Goal: Task Accomplishment & Management: Use online tool/utility

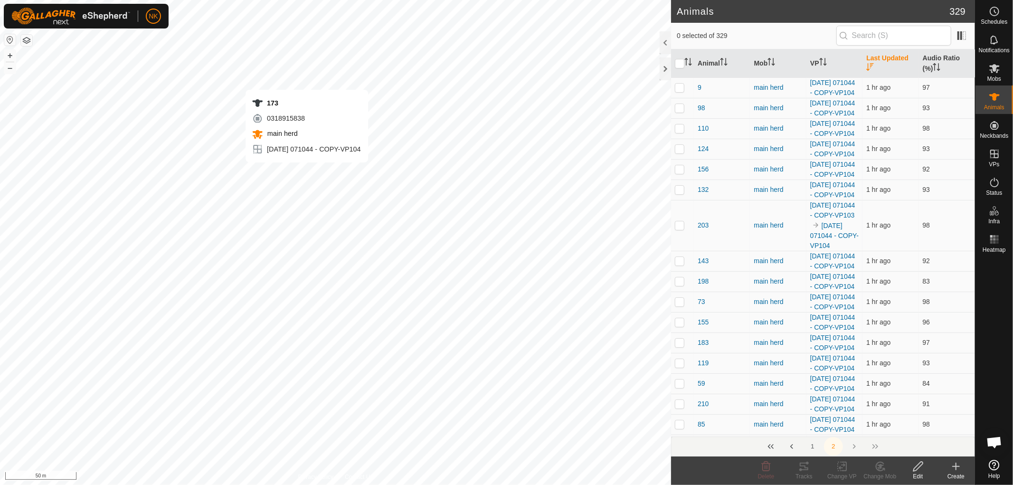
scroll to position [4128, 0]
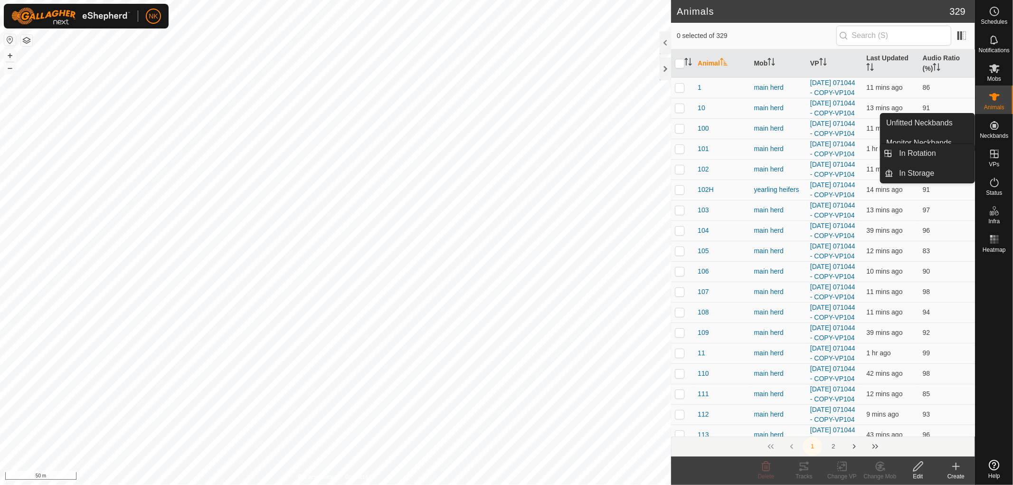
click at [992, 160] on es-virtualpaddocks-svg-icon at bounding box center [993, 153] width 17 height 15
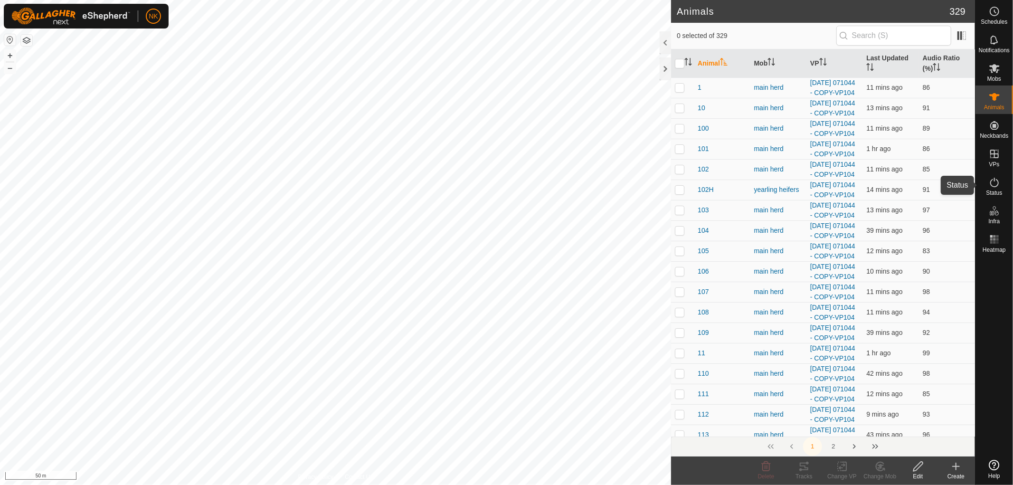
click at [994, 187] on icon at bounding box center [994, 182] width 9 height 9
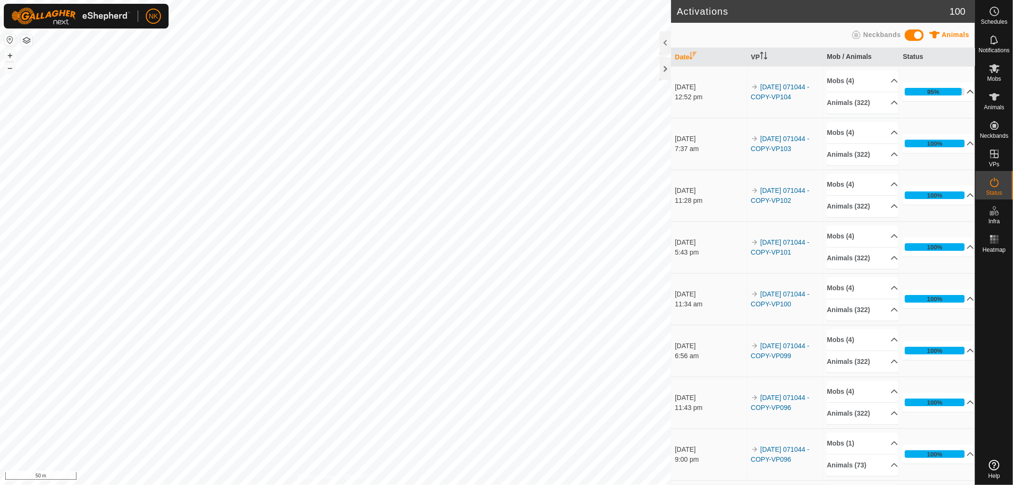
click at [927, 93] on div "95%" at bounding box center [933, 91] width 12 height 9
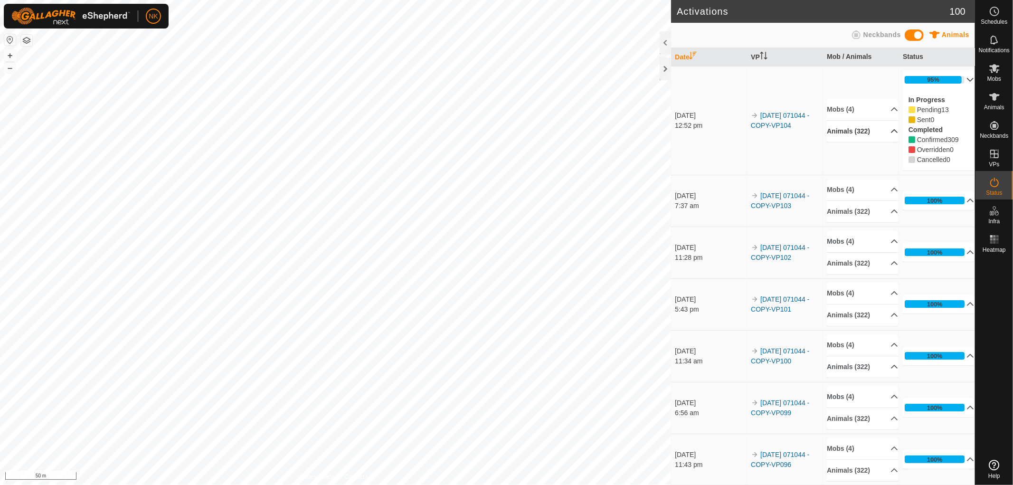
click at [872, 133] on p-accordion-header "Animals (322)" at bounding box center [861, 131] width 71 height 21
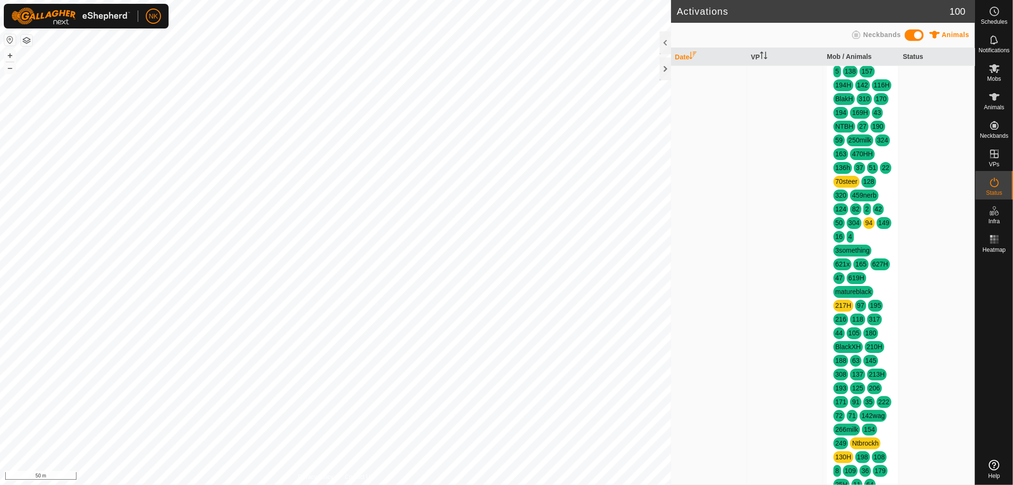
scroll to position [1213, 0]
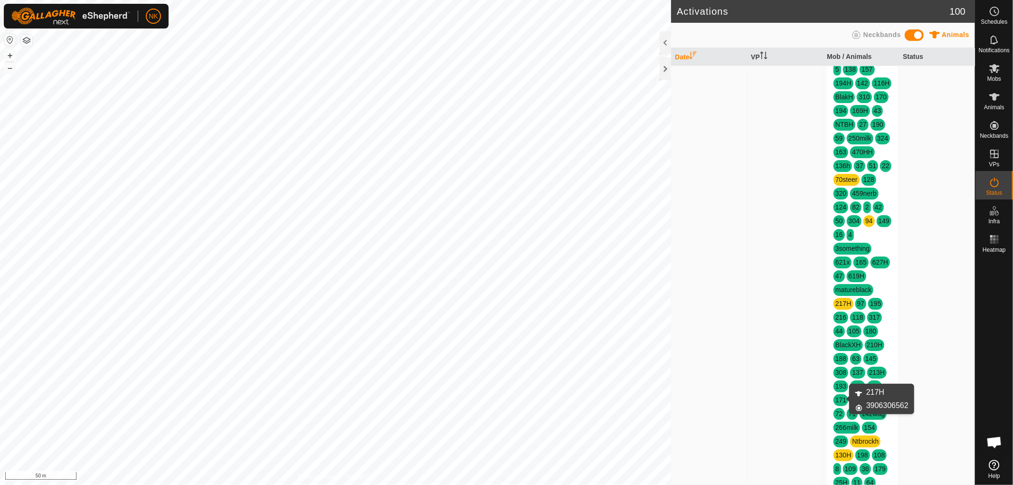
click at [839, 307] on link "217H" at bounding box center [843, 304] width 16 height 8
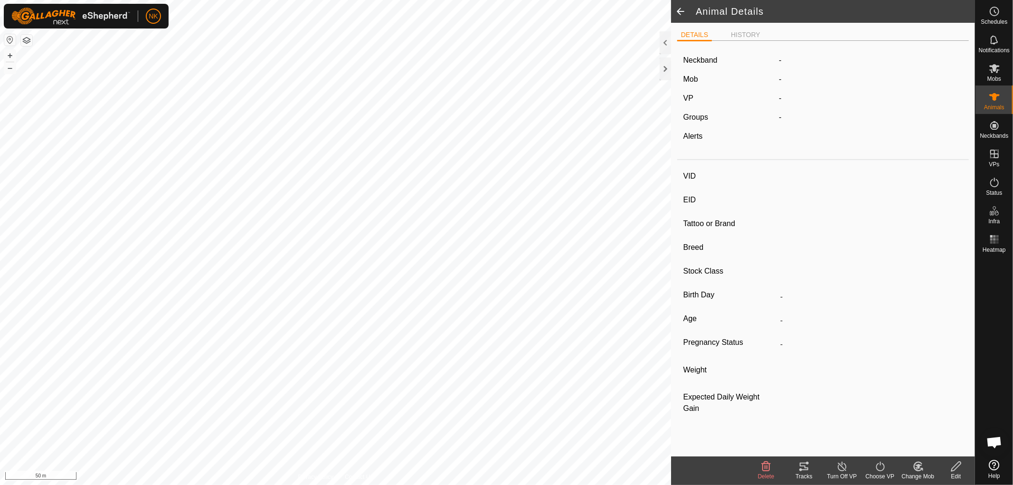
type input "217H"
type input "-"
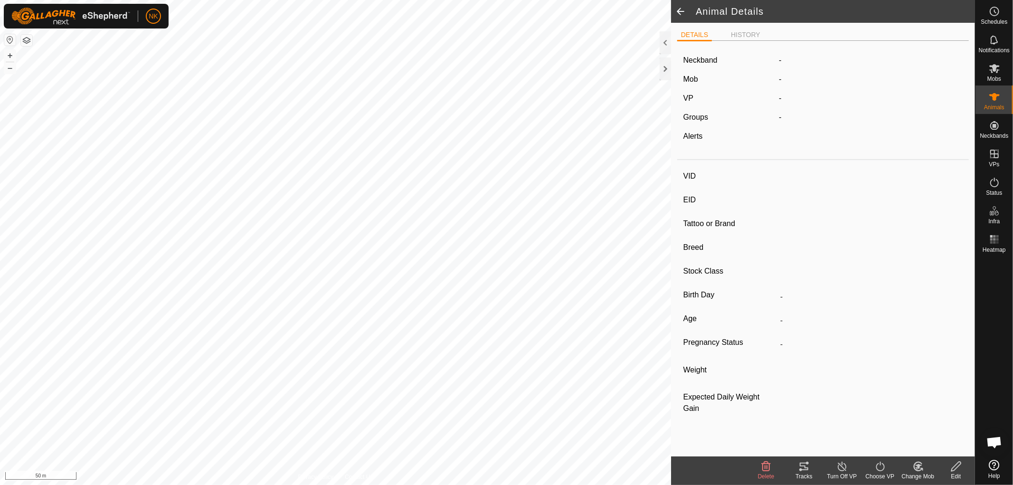
type input "-"
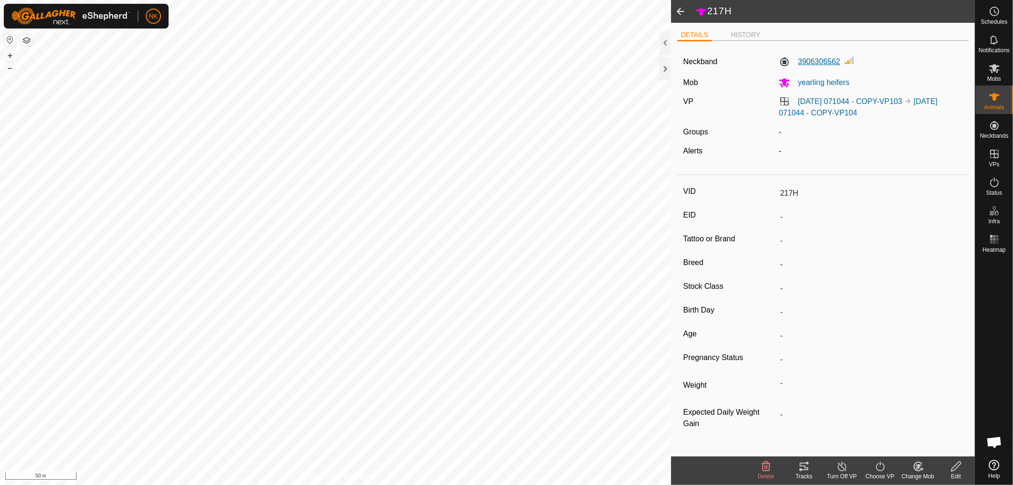
click at [802, 58] on label "3906306562" at bounding box center [808, 61] width 61 height 11
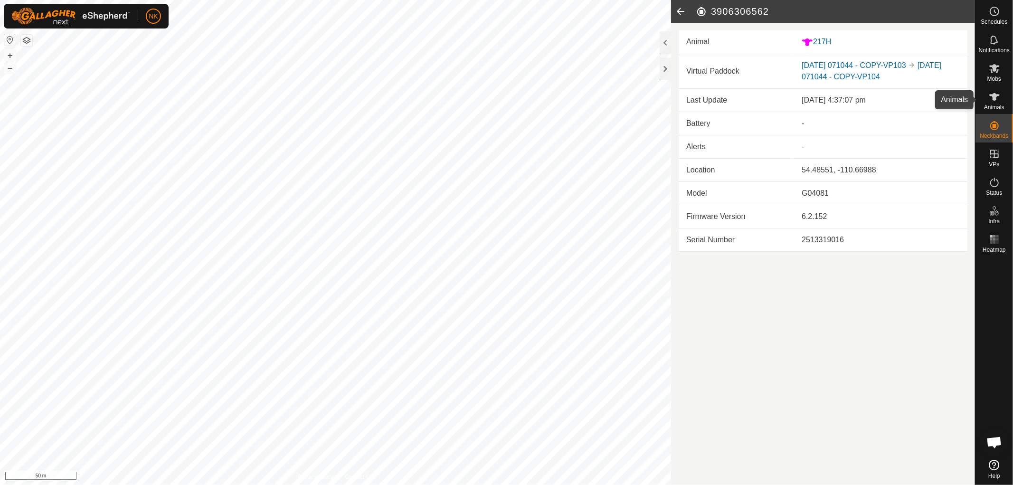
click at [992, 95] on icon at bounding box center [994, 97] width 10 height 8
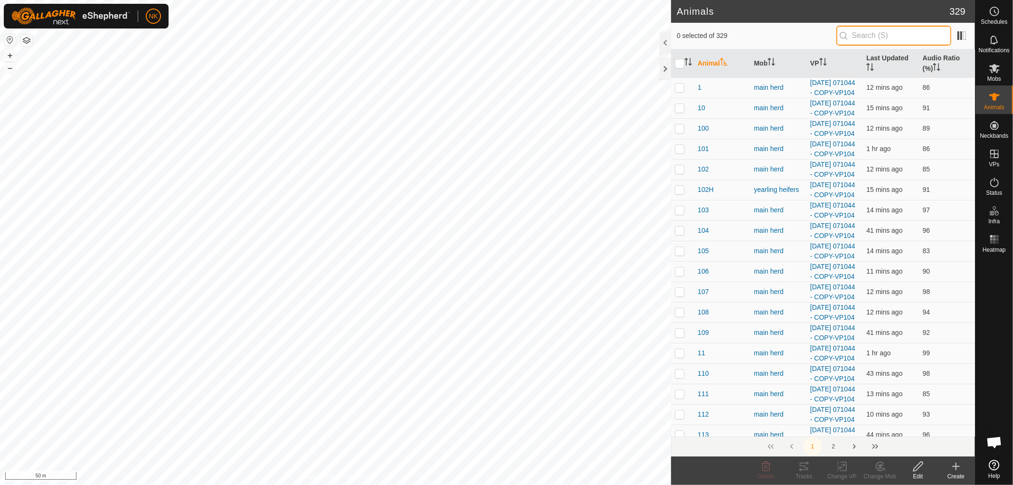
click at [892, 31] on input "text" at bounding box center [893, 36] width 115 height 20
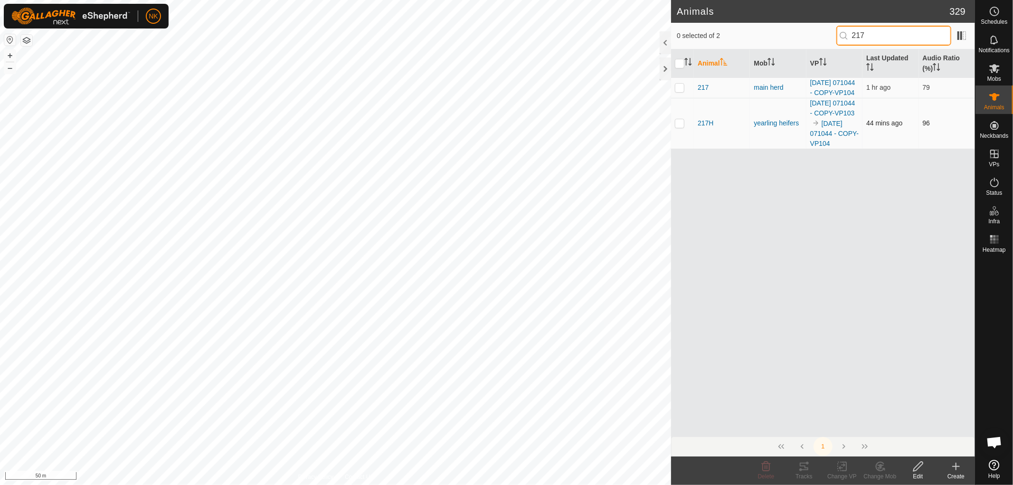
type input "217"
click at [676, 127] on p-checkbox at bounding box center [679, 123] width 9 height 8
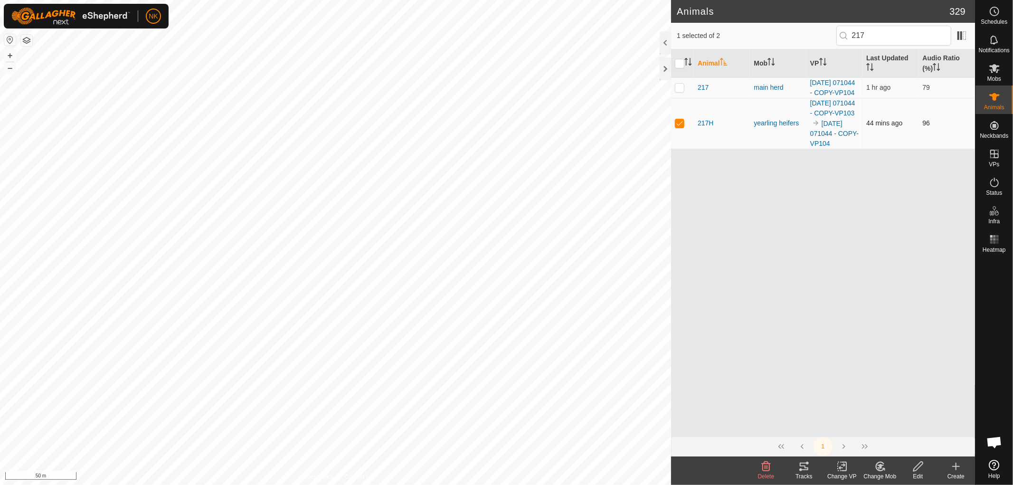
checkbox input "false"
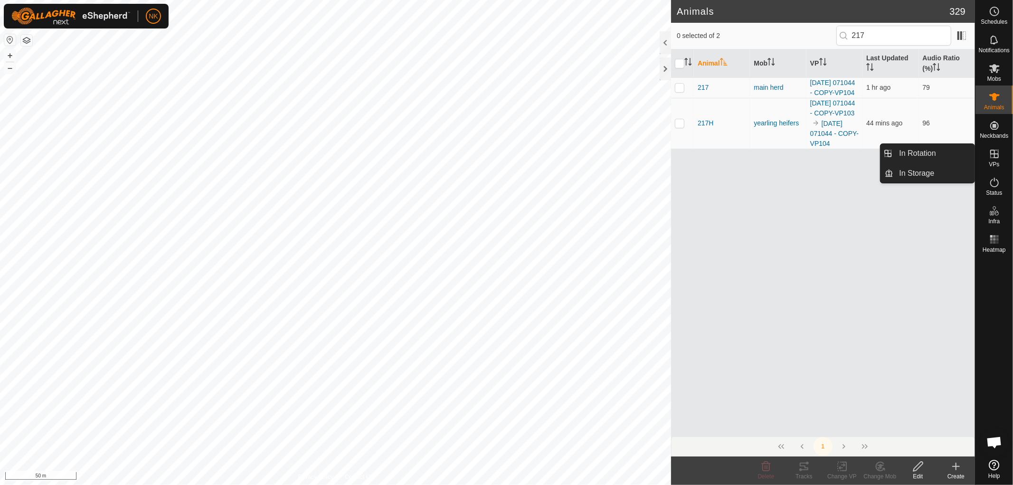
click at [994, 160] on es-virtualpaddocks-svg-icon at bounding box center [993, 153] width 17 height 15
click at [910, 154] on link "In Rotation" at bounding box center [933, 153] width 81 height 19
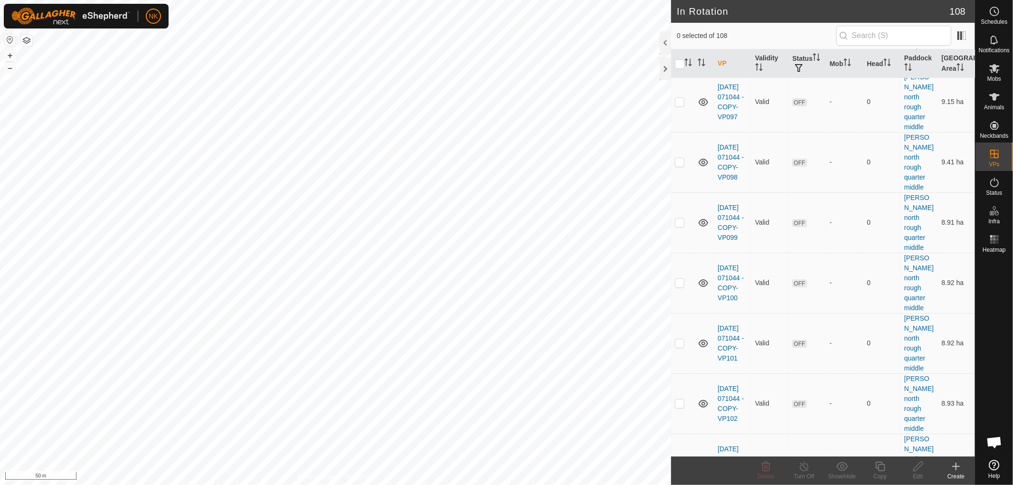
scroll to position [2426, 0]
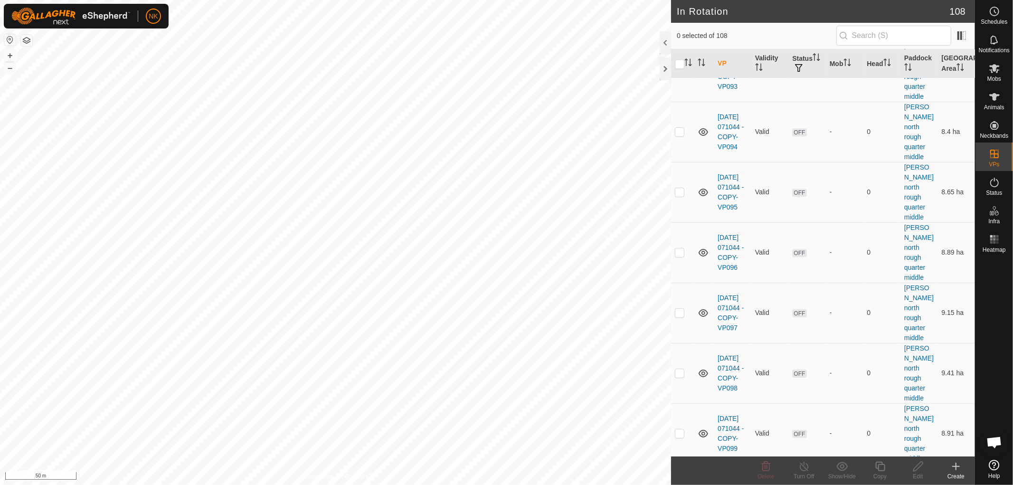
checkbox input "true"
click at [882, 466] on icon at bounding box center [880, 465] width 12 height 11
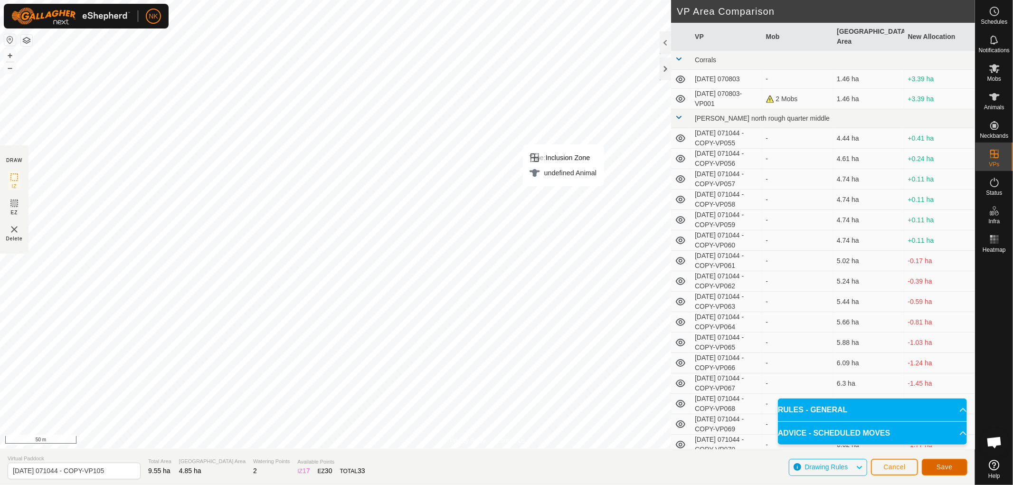
click at [946, 464] on span "Save" at bounding box center [944, 467] width 16 height 8
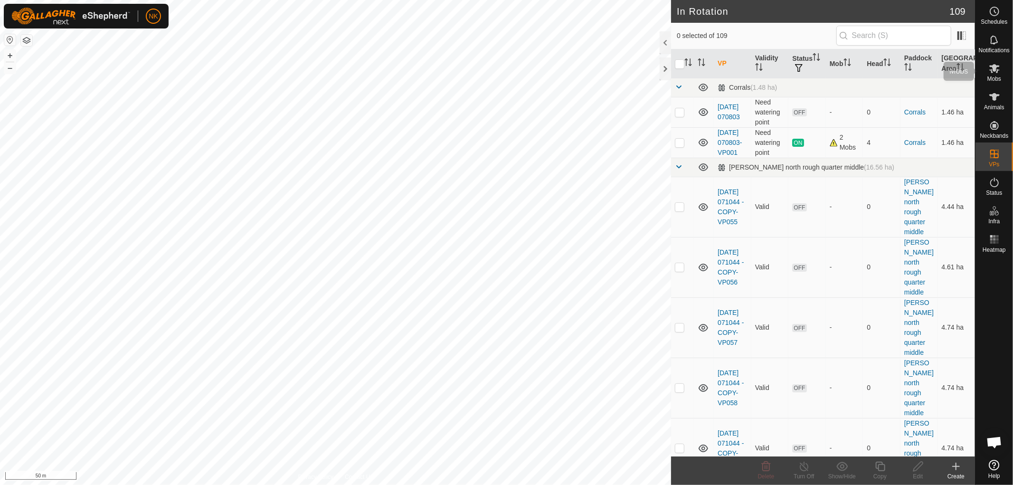
click at [991, 75] on es-mob-svg-icon at bounding box center [993, 68] width 17 height 15
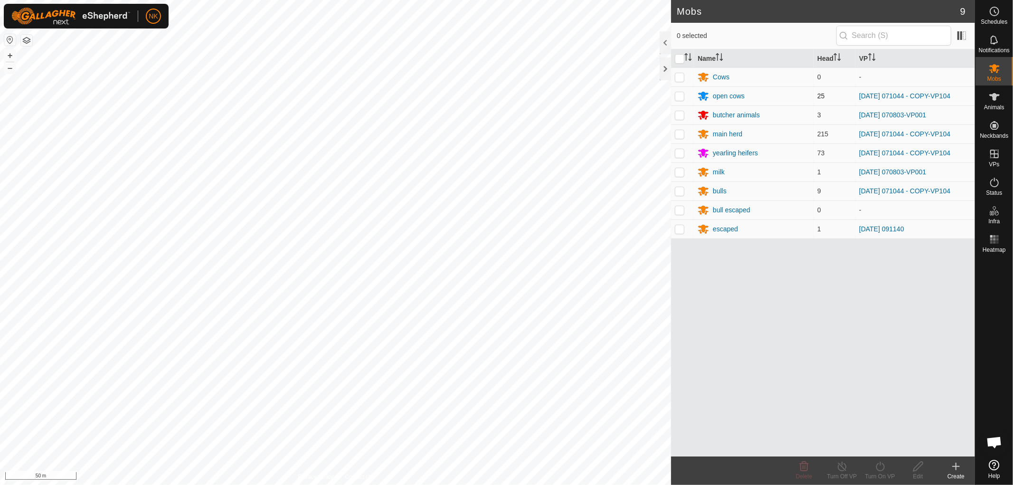
click at [677, 95] on p-checkbox at bounding box center [679, 96] width 9 height 8
checkbox input "true"
click at [681, 137] on p-checkbox at bounding box center [679, 134] width 9 height 8
checkbox input "true"
click at [681, 153] on p-checkbox at bounding box center [679, 153] width 9 height 8
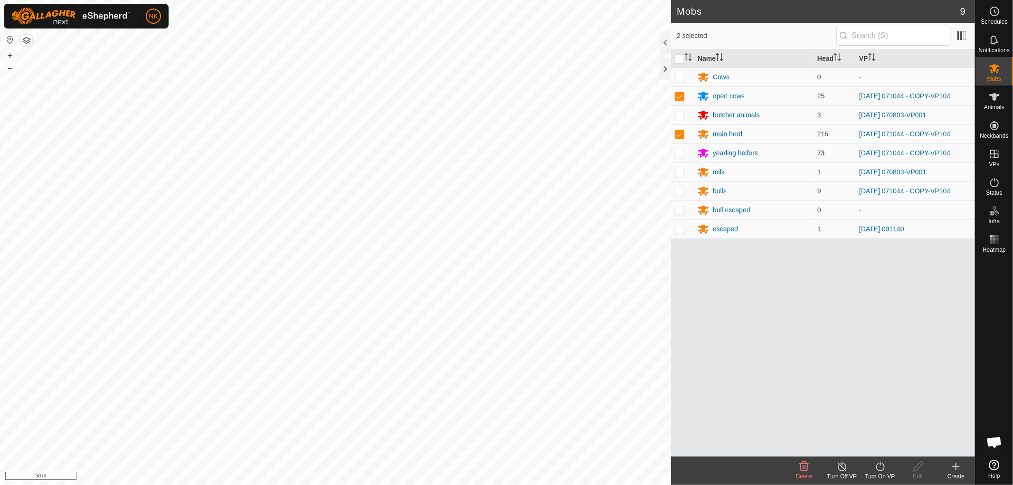
checkbox input "true"
click at [676, 192] on p-checkbox at bounding box center [679, 191] width 9 height 8
checkbox input "true"
click at [880, 466] on icon at bounding box center [880, 465] width 12 height 11
click at [880, 442] on link "Now" at bounding box center [908, 445] width 94 height 19
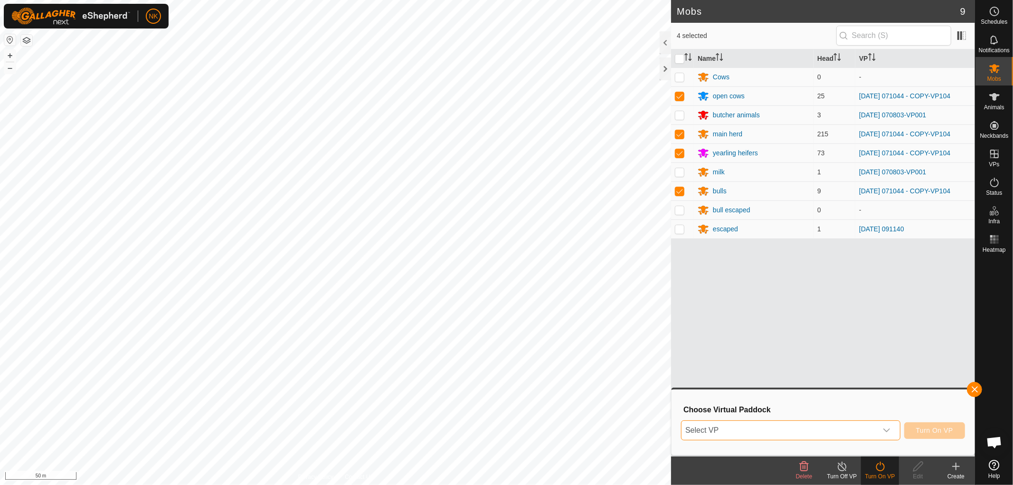
click at [857, 426] on span "Select VP" at bounding box center [779, 430] width 196 height 19
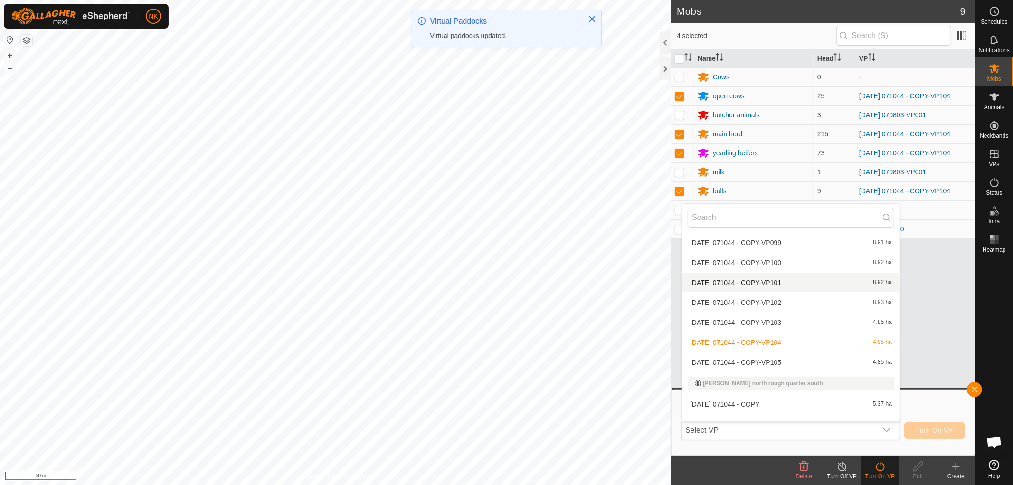
scroll to position [960, 0]
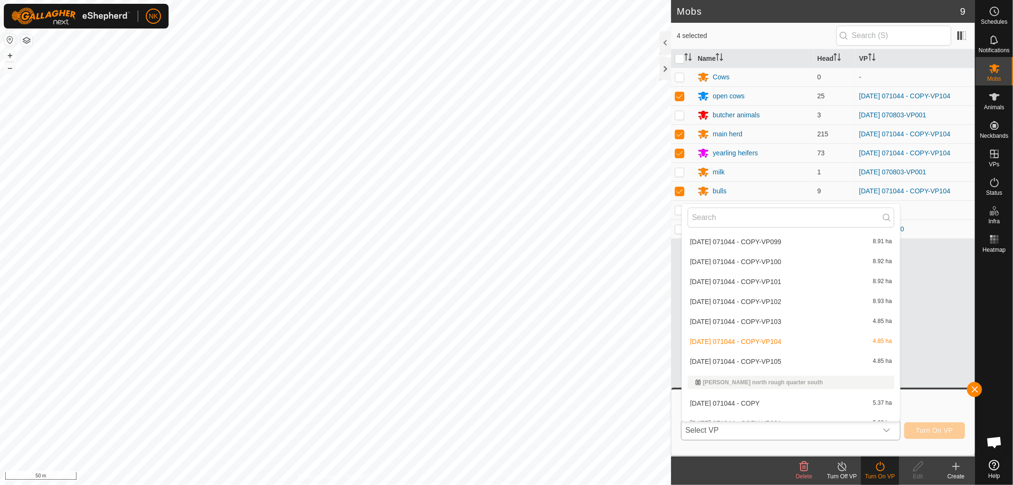
click at [775, 357] on li "[DATE] 071044 - COPY-VP105 4.85 ha" at bounding box center [791, 361] width 218 height 19
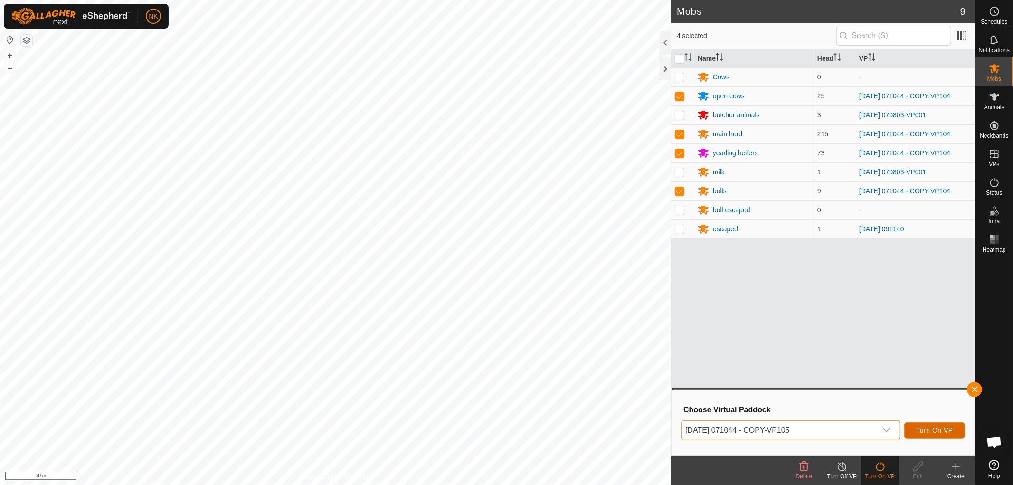
click at [935, 428] on span "Turn On VP" at bounding box center [934, 430] width 37 height 8
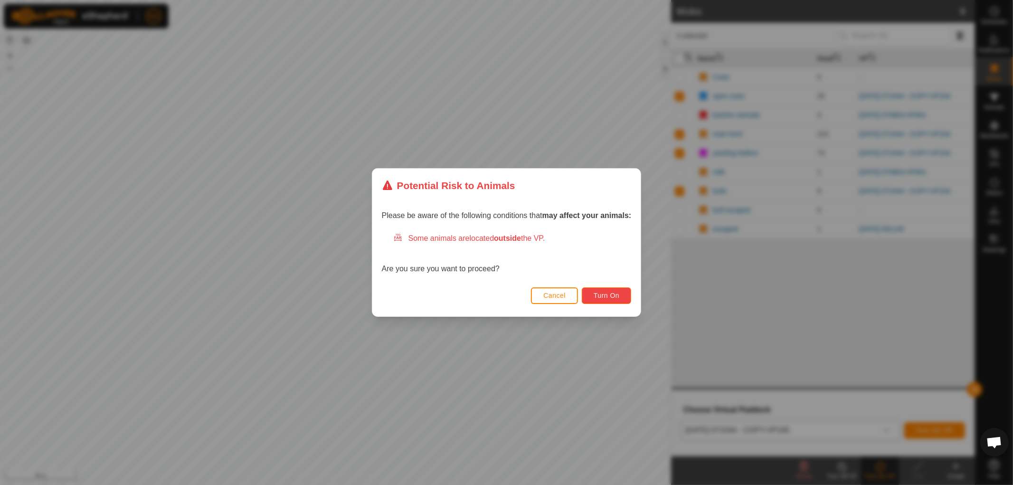
click at [610, 296] on span "Turn On" at bounding box center [606, 295] width 26 height 8
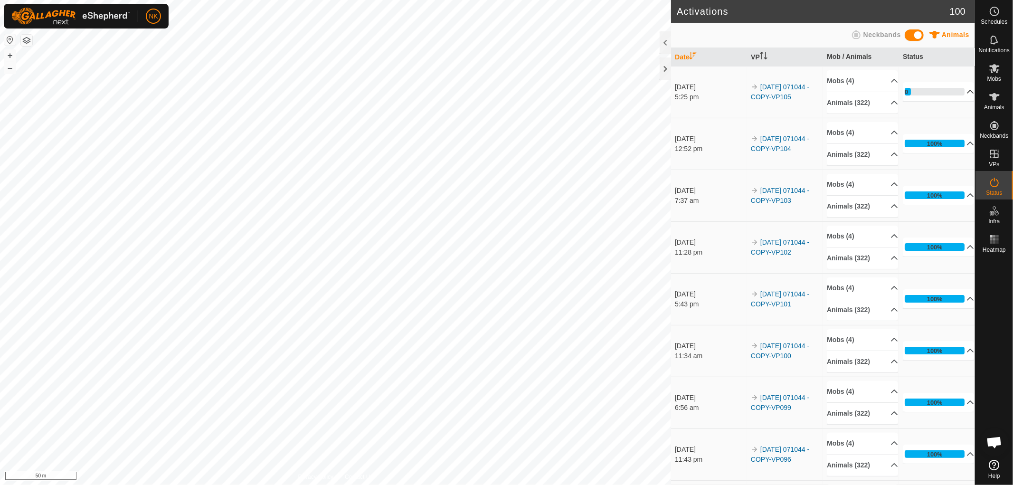
click at [909, 92] on div "10%" at bounding box center [934, 92] width 60 height 8
